Goal: Task Accomplishment & Management: Manage account settings

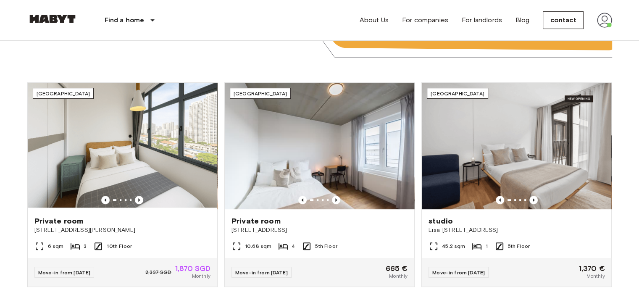
click at [606, 23] on img at bounding box center [604, 20] width 15 height 15
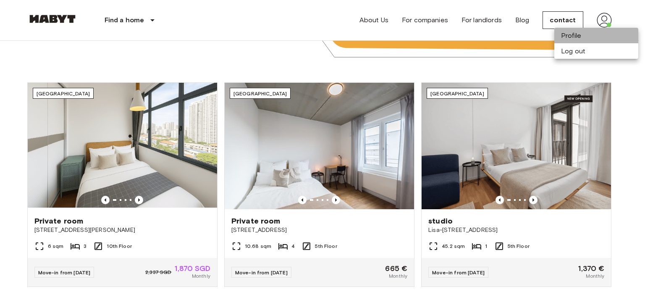
click at [593, 38] on li "Profile" at bounding box center [597, 36] width 84 height 16
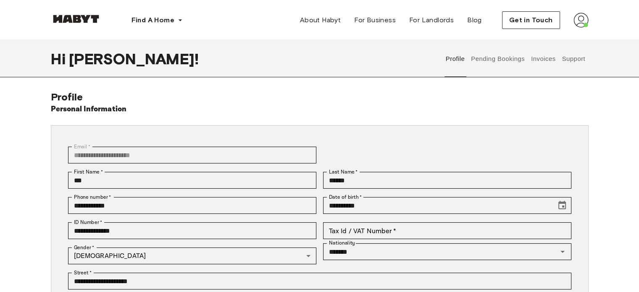
click at [509, 58] on button "Pending Bookings" at bounding box center [498, 58] width 56 height 37
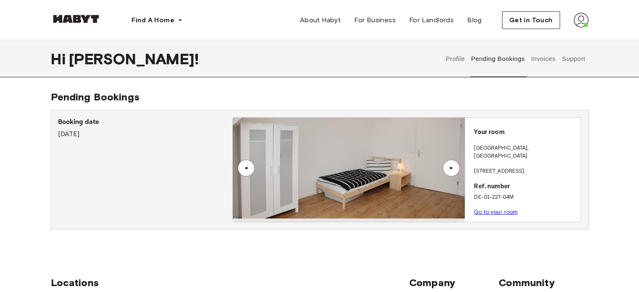
click at [578, 59] on button "Support" at bounding box center [574, 58] width 26 height 37
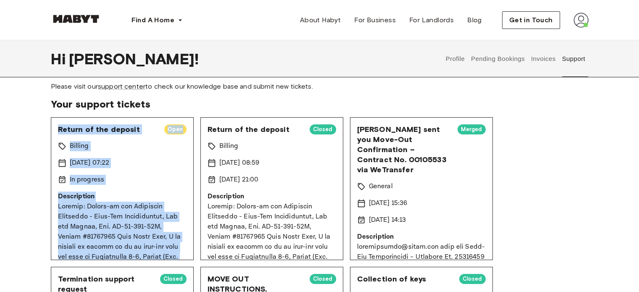
drag, startPoint x: 134, startPoint y: 248, endPoint x: 58, endPoint y: 133, distance: 138.1
click at [58, 133] on div "Return of the deposit Open Billing [DATE] 07:22 In progress Description" at bounding box center [122, 188] width 143 height 143
copy div "Loremi do sit ametcon Adip Elitsed 69 Doe 9375 22:64 Te incididu Utlaboreetd Ma…"
